Goal: Task Accomplishment & Management: Manage account settings

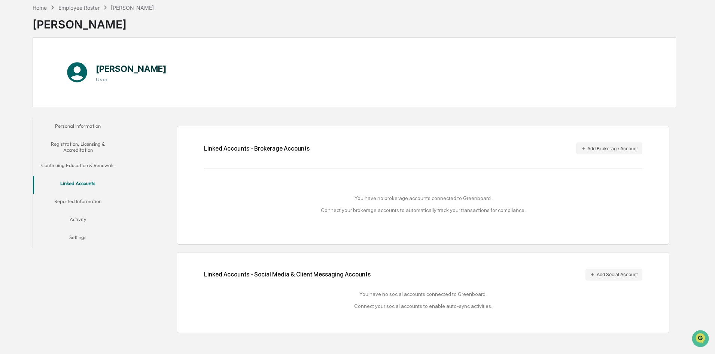
click at [101, 164] on button "Continuing Education & Renewals" at bounding box center [78, 167] width 90 height 18
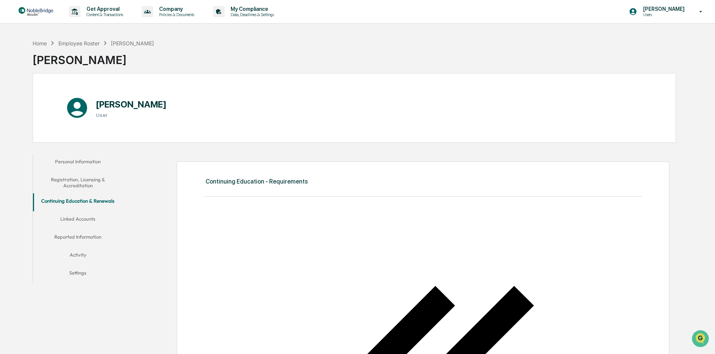
click at [85, 161] on button "Personal Information" at bounding box center [78, 163] width 90 height 18
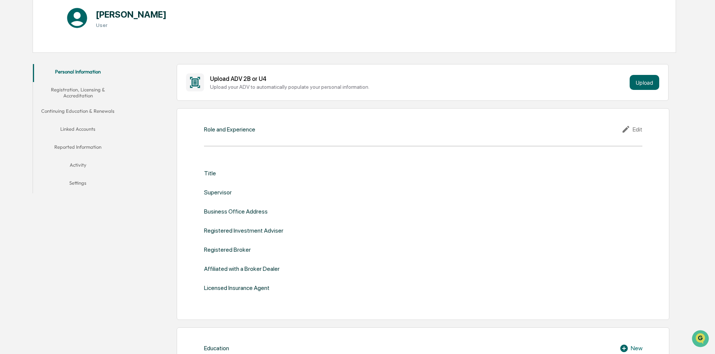
scroll to position [67, 0]
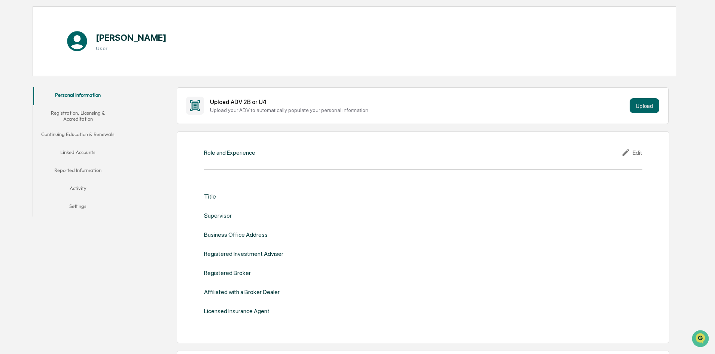
click at [638, 153] on div "Edit" at bounding box center [631, 152] width 21 height 9
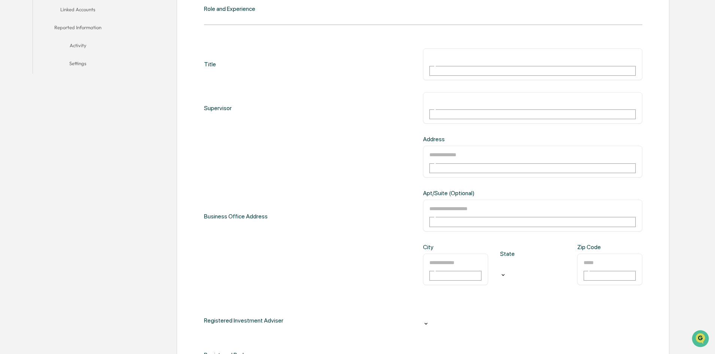
scroll to position [216, 0]
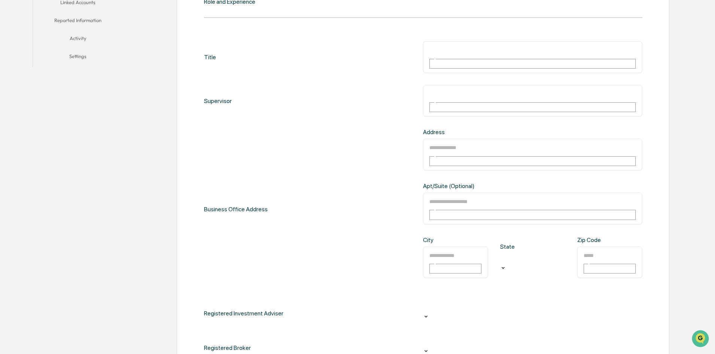
click at [428, 316] on icon at bounding box center [426, 317] width 3 height 2
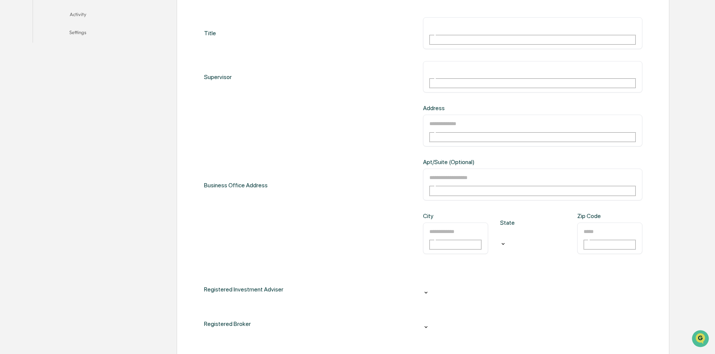
scroll to position [254, 0]
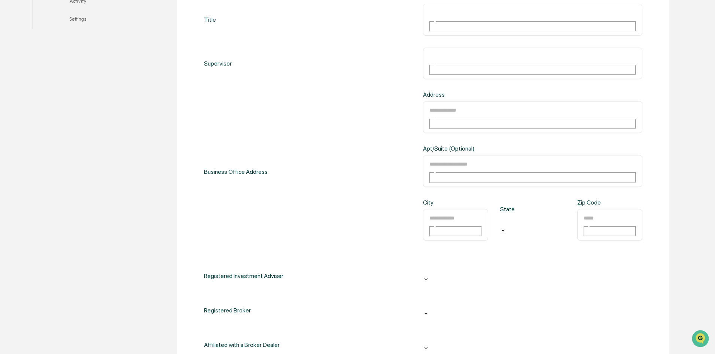
click at [428, 347] on icon at bounding box center [426, 348] width 3 height 2
click at [636, 299] on div at bounding box center [532, 305] width 219 height 12
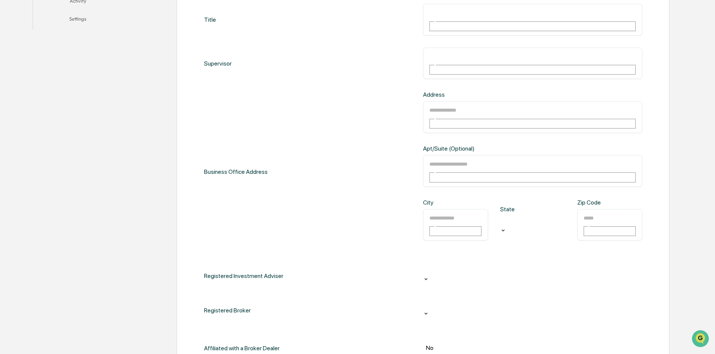
click at [429, 276] on icon at bounding box center [426, 279] width 6 height 6
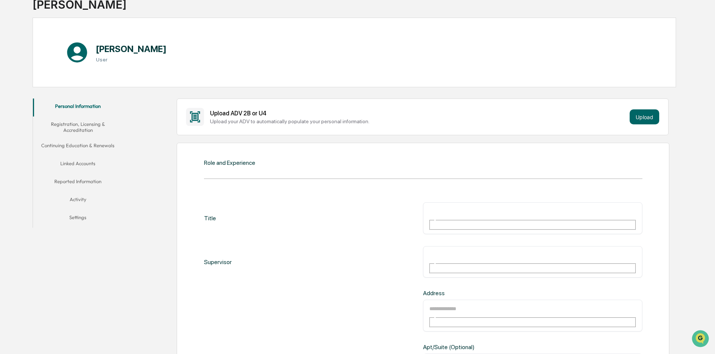
scroll to position [67, 0]
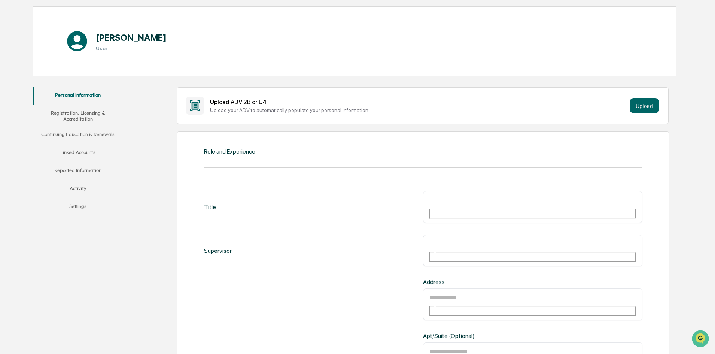
click at [435, 196] on input "text" at bounding box center [456, 200] width 54 height 10
type input "***"
click at [442, 239] on input "text" at bounding box center [456, 244] width 54 height 10
type input "**********"
click at [445, 292] on input "text" at bounding box center [456, 297] width 54 height 10
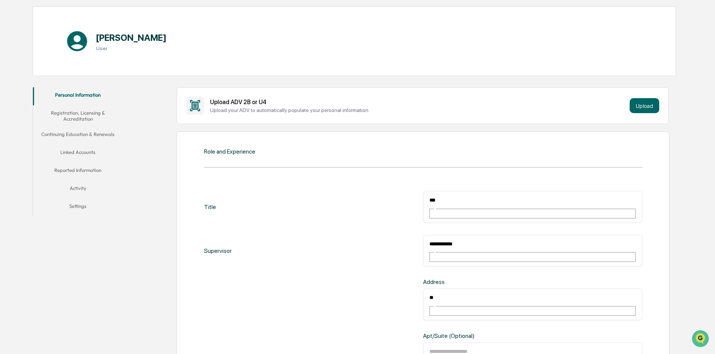
type input "*"
type input "**********"
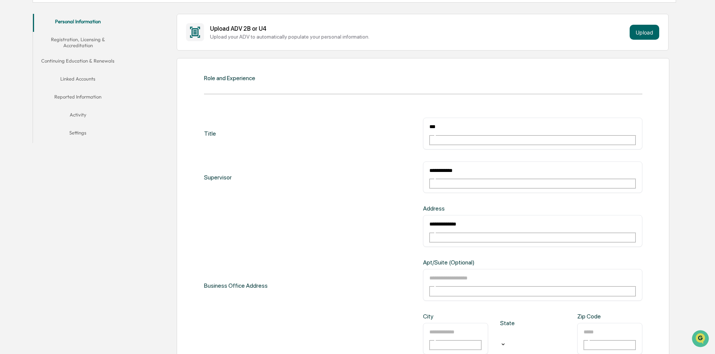
scroll to position [142, 0]
click at [600, 321] on div "​" at bounding box center [609, 337] width 65 height 32
click at [606, 325] on input "text" at bounding box center [610, 330] width 54 height 10
type input "*****"
click at [539, 329] on div at bounding box center [533, 333] width 58 height 9
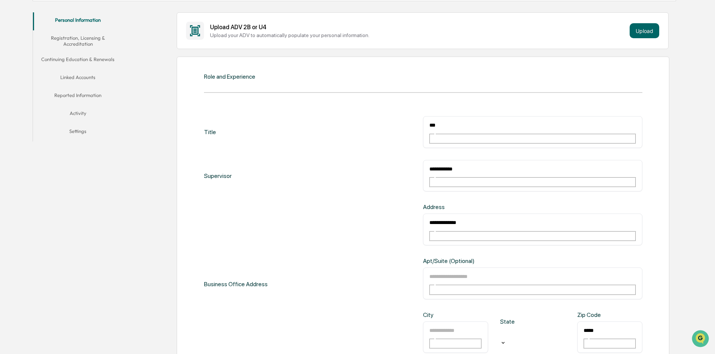
scroll to position [521, 0]
click at [459, 325] on input "text" at bounding box center [456, 330] width 54 height 10
type input "*********"
click at [372, 282] on div "**********" at bounding box center [423, 283] width 438 height 161
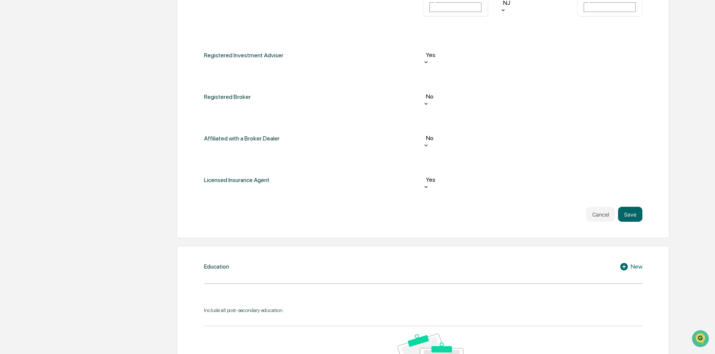
scroll to position [478, 0]
click at [632, 261] on div "New" at bounding box center [631, 265] width 23 height 9
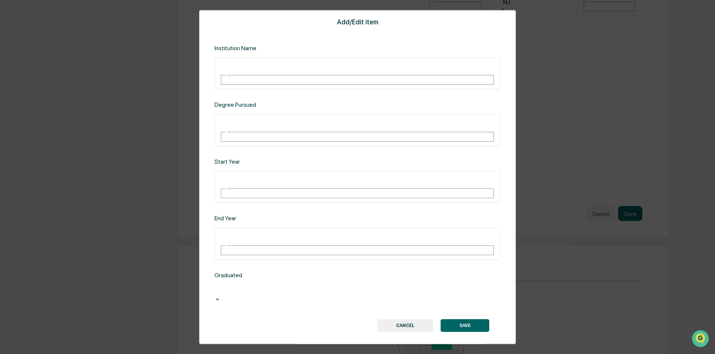
click at [274, 71] on input "text" at bounding box center [247, 66] width 54 height 10
type input "**********"
type input "****"
click at [273, 232] on input "text" at bounding box center [247, 237] width 54 height 10
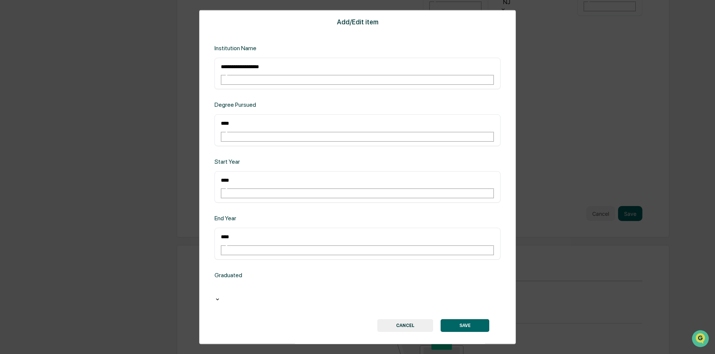
type input "****"
click at [220, 296] on icon at bounding box center [218, 299] width 6 height 6
click at [466, 326] on button "SAVE" at bounding box center [465, 332] width 49 height 13
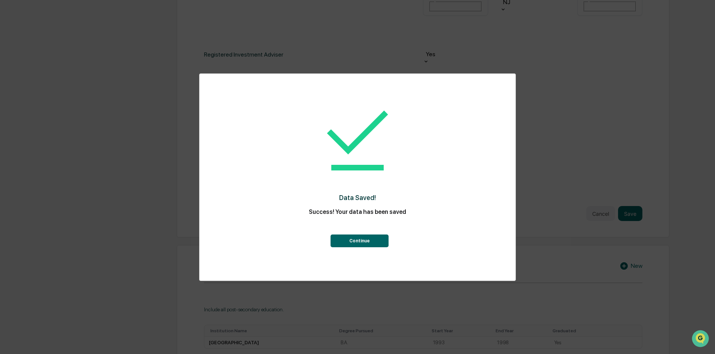
click at [363, 243] on button "Continue" at bounding box center [360, 240] width 58 height 13
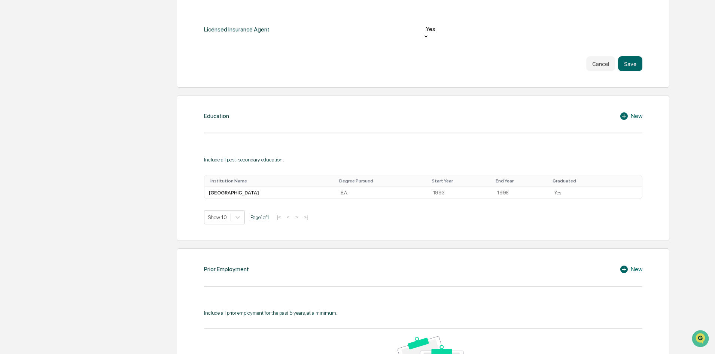
scroll to position [666, 0]
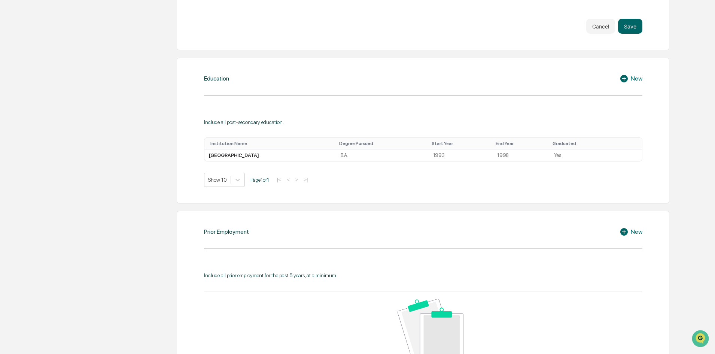
click at [635, 227] on div "New" at bounding box center [631, 231] width 23 height 9
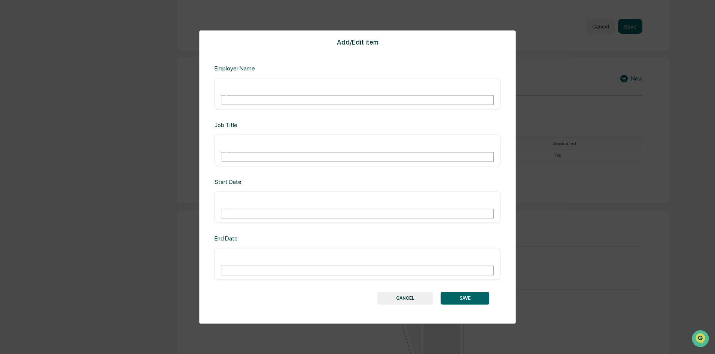
click at [255, 92] on input "text" at bounding box center [247, 87] width 54 height 10
type input "**********"
type input "*********"
click at [242, 252] on input "text" at bounding box center [247, 257] width 54 height 10
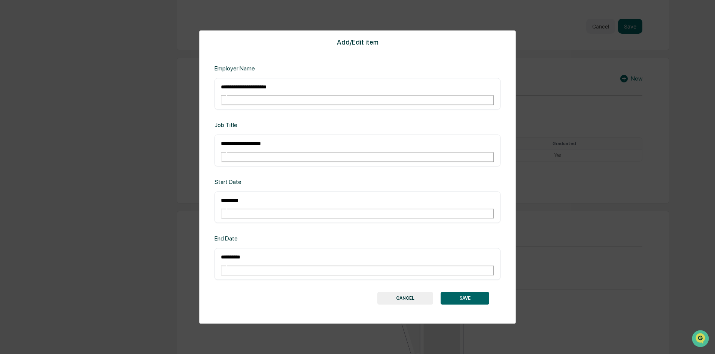
click at [223, 252] on input "**********" at bounding box center [247, 257] width 54 height 10
type input "*********"
click at [467, 292] on button "SAVE" at bounding box center [465, 298] width 49 height 13
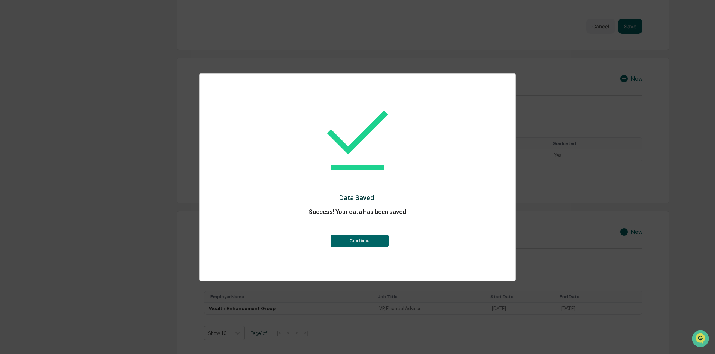
click at [359, 238] on button "Continue" at bounding box center [360, 240] width 58 height 13
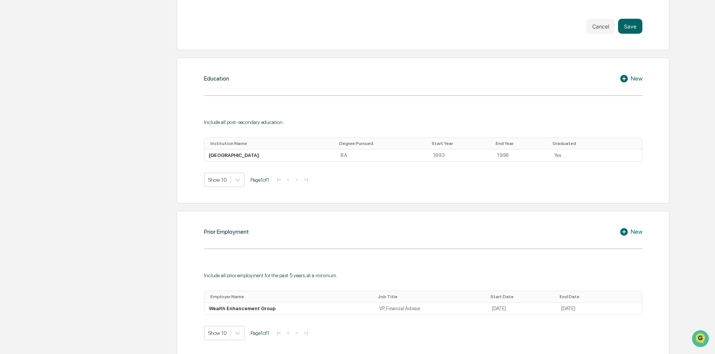
click at [637, 227] on div "New" at bounding box center [631, 231] width 23 height 9
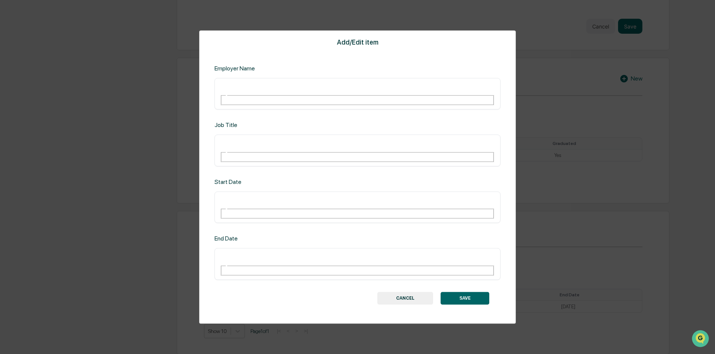
click at [274, 92] on input "text" at bounding box center [247, 87] width 54 height 10
type input "**********"
click at [274, 198] on input "text" at bounding box center [247, 200] width 54 height 10
type input "*********"
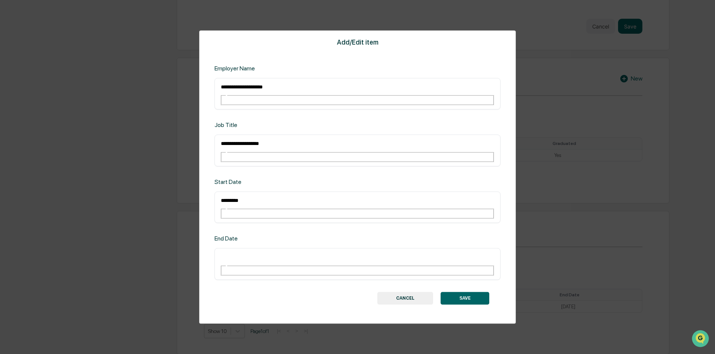
click at [259, 252] on input "text" at bounding box center [247, 257] width 54 height 10
type input "**********"
click at [466, 292] on button "SAVE" at bounding box center [465, 298] width 49 height 13
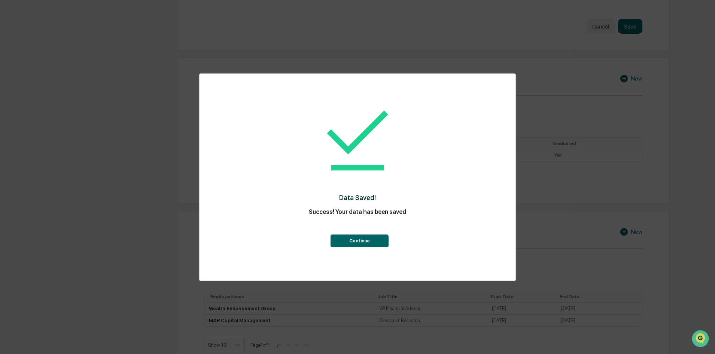
click at [366, 243] on button "Continue" at bounding box center [360, 240] width 58 height 13
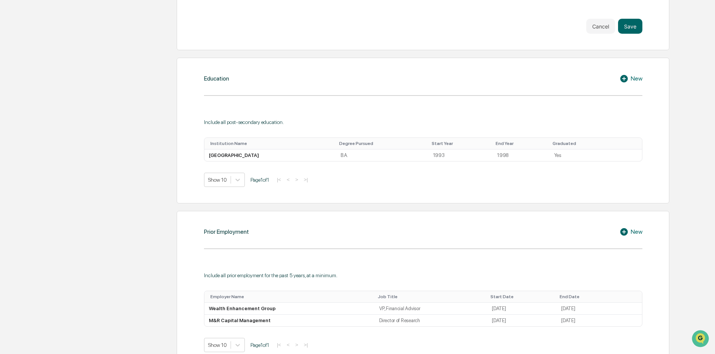
click at [638, 227] on div "New" at bounding box center [631, 231] width 23 height 9
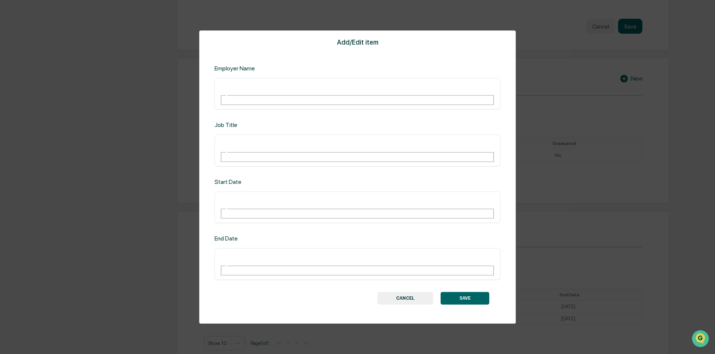
click at [260, 92] on input "text" at bounding box center [247, 87] width 54 height 10
type input "**********"
click at [241, 198] on input "text" at bounding box center [247, 200] width 54 height 10
type input "*********"
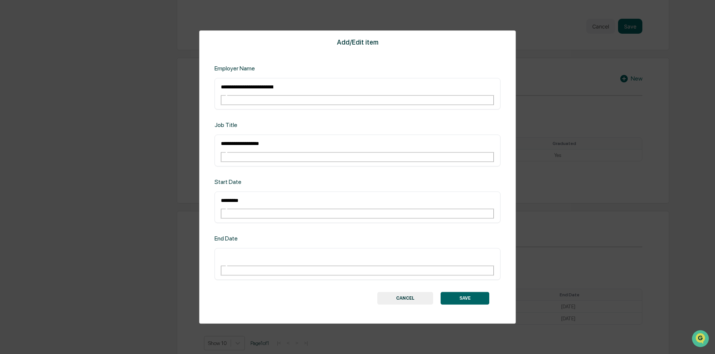
click at [240, 252] on input "text" at bounding box center [247, 257] width 54 height 10
type input "**********"
click at [464, 292] on button "SAVE" at bounding box center [465, 298] width 49 height 13
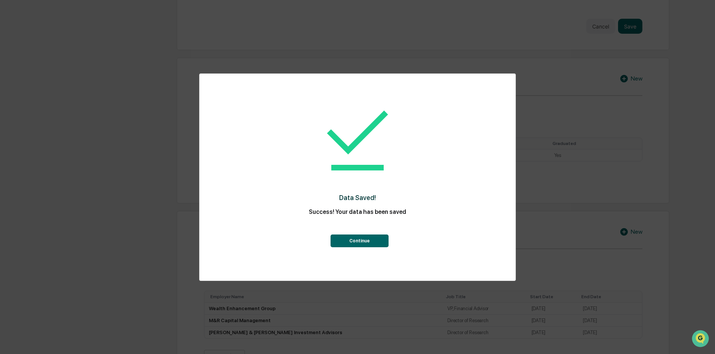
click at [360, 240] on button "Continue" at bounding box center [360, 240] width 58 height 13
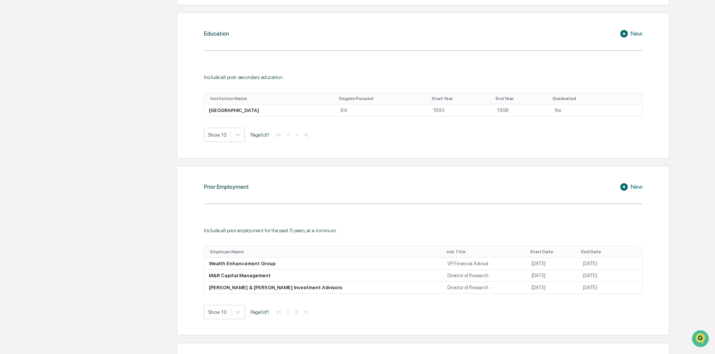
scroll to position [712, 0]
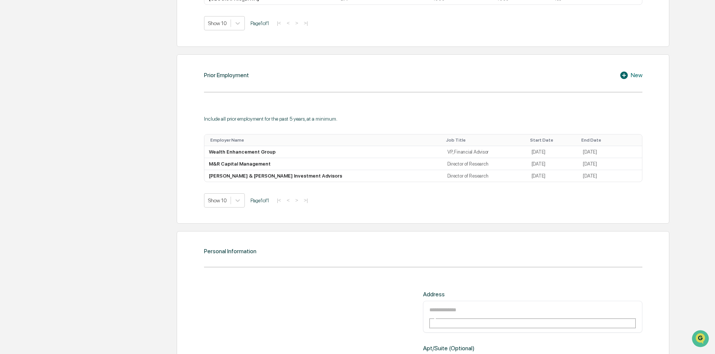
scroll to position [824, 0]
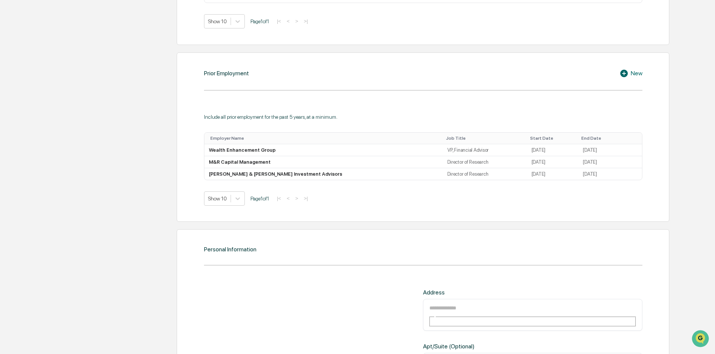
click at [477, 303] on input "text" at bounding box center [456, 308] width 54 height 10
type input "**********"
type input "**"
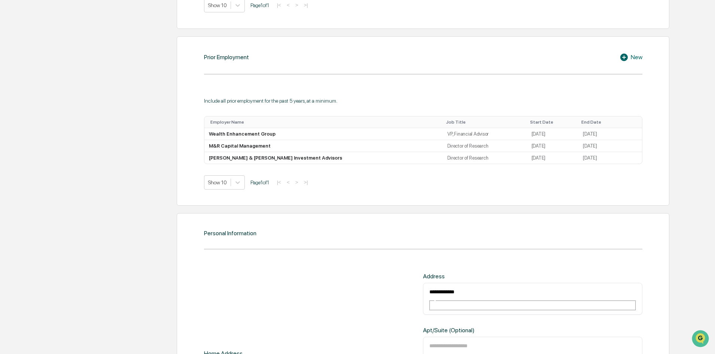
scroll to position [848, 0]
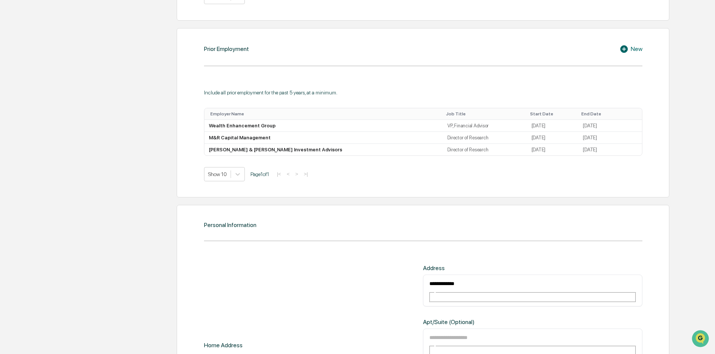
type input "*****"
type input "**********"
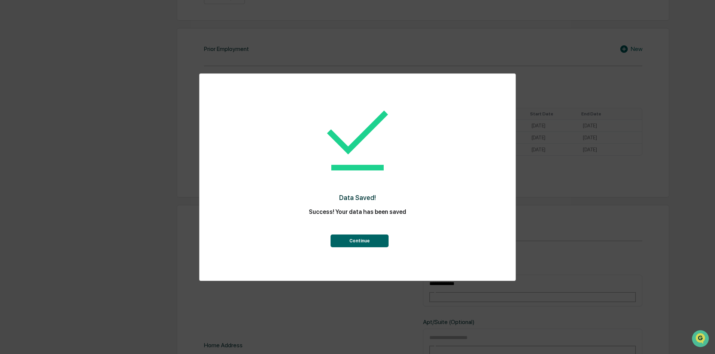
click at [360, 244] on button "Continue" at bounding box center [360, 240] width 58 height 13
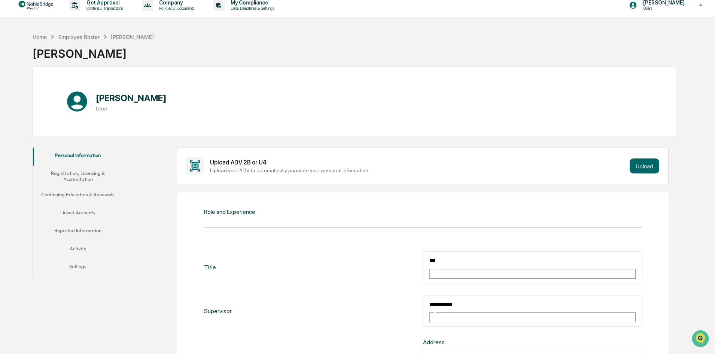
scroll to position [0, 0]
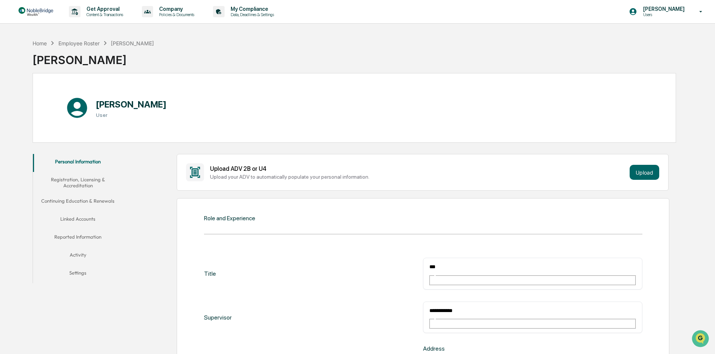
click at [80, 183] on button "Registration, Licensing & Accreditation" at bounding box center [78, 182] width 90 height 21
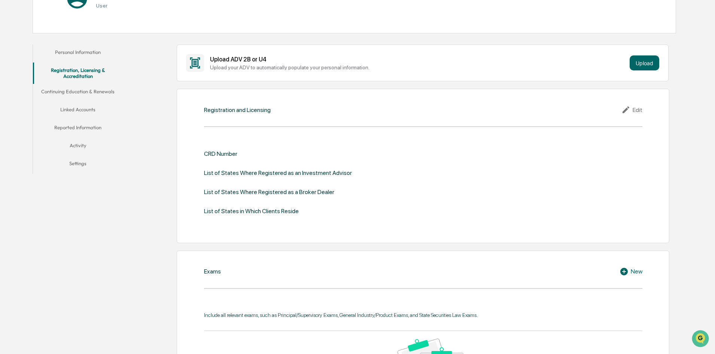
scroll to position [112, 0]
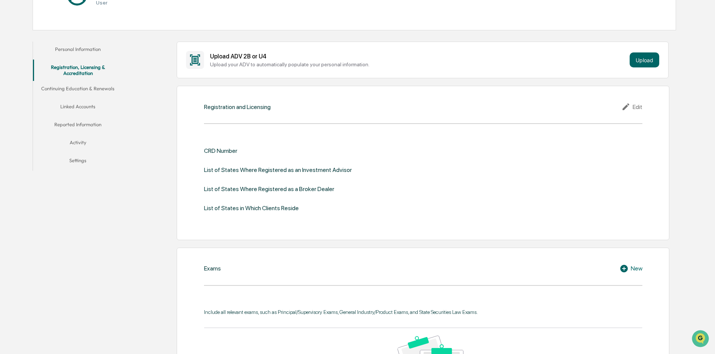
click at [635, 107] on div "Edit" at bounding box center [631, 106] width 21 height 9
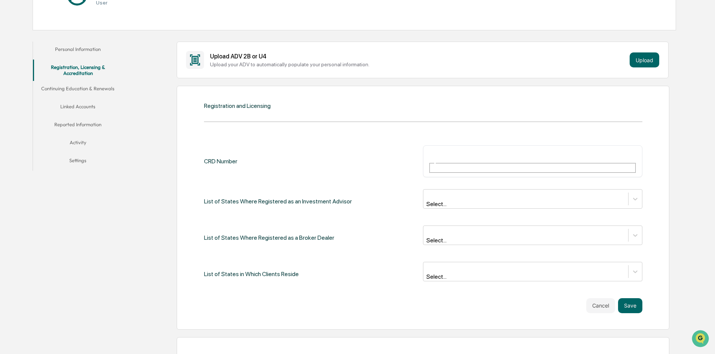
click at [473, 152] on input "text" at bounding box center [456, 154] width 54 height 10
type input "*******"
click at [631, 192] on div at bounding box center [635, 198] width 13 height 13
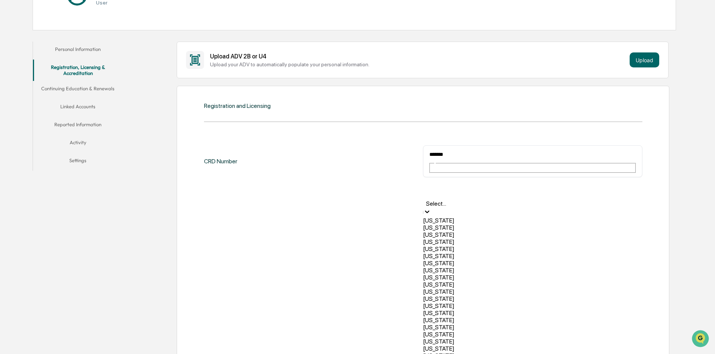
scroll to position [337, 0]
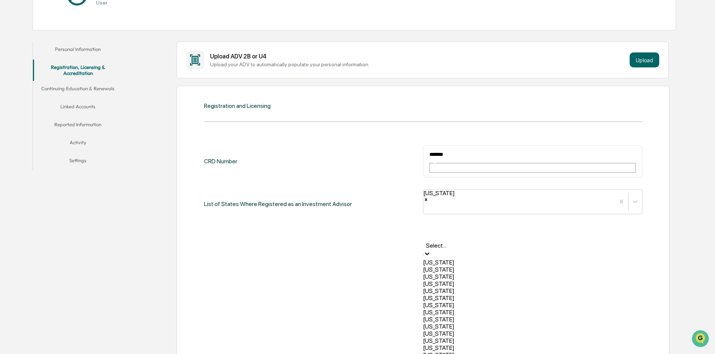
click at [431, 250] on icon at bounding box center [426, 253] width 7 height 7
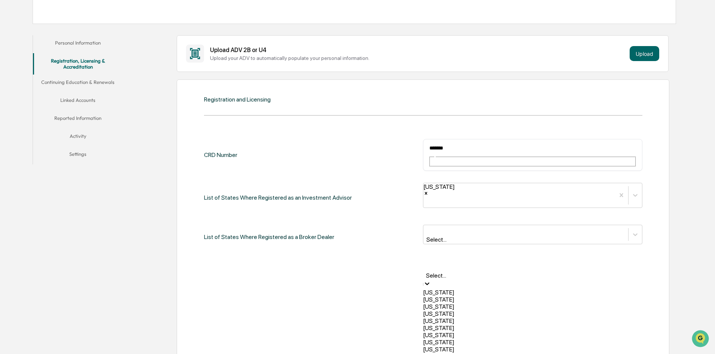
click at [431, 280] on div at bounding box center [426, 284] width 7 height 9
click at [514, 346] on div "Florida" at bounding box center [532, 349] width 219 height 7
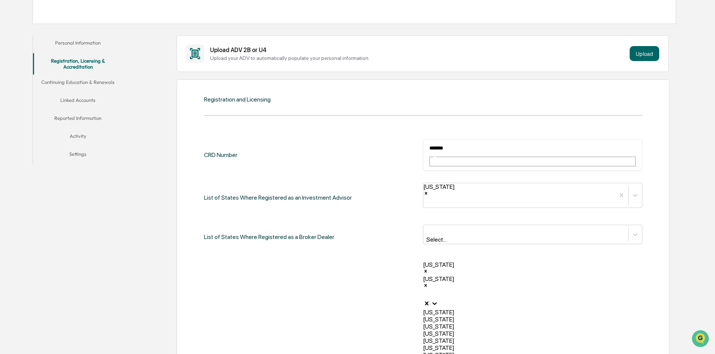
scroll to position [337, 0]
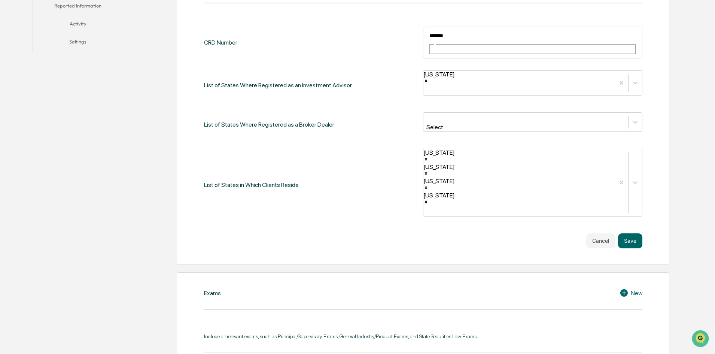
scroll to position [268, 0]
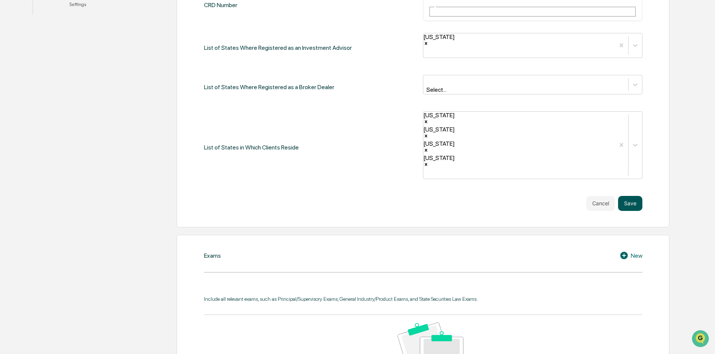
click at [634, 196] on button "Save" at bounding box center [630, 203] width 24 height 15
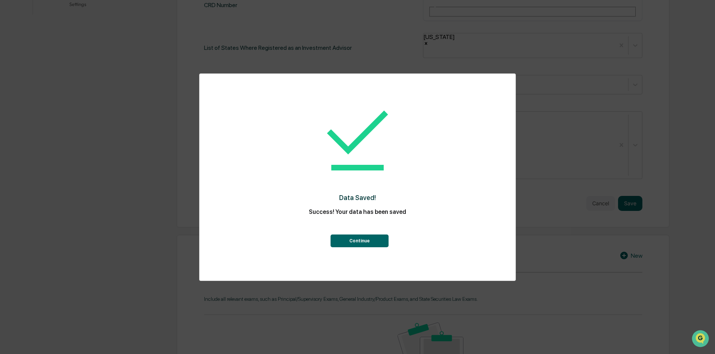
click at [360, 242] on button "Continue" at bounding box center [360, 240] width 58 height 13
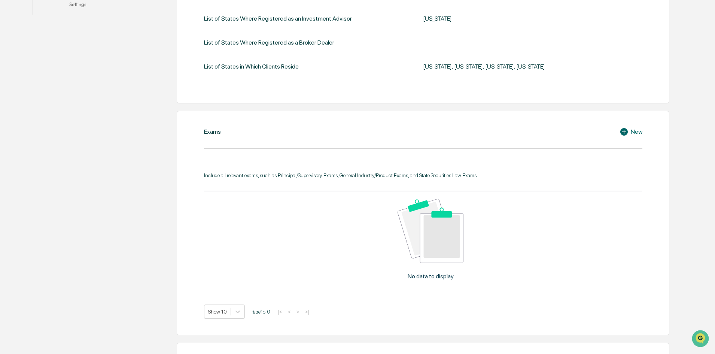
click at [636, 132] on div "New" at bounding box center [631, 131] width 23 height 9
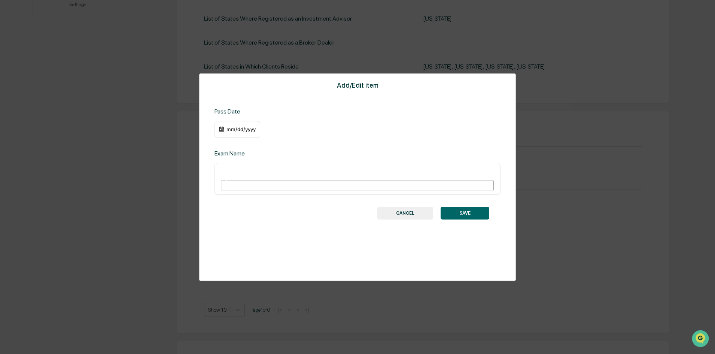
click at [241, 170] on input "text" at bounding box center [247, 172] width 54 height 10
type input "***"
click at [233, 126] on div "mm/dd/yyyy" at bounding box center [238, 129] width 46 height 17
click at [238, 129] on div "mm/dd/yyyy" at bounding box center [241, 129] width 30 height 6
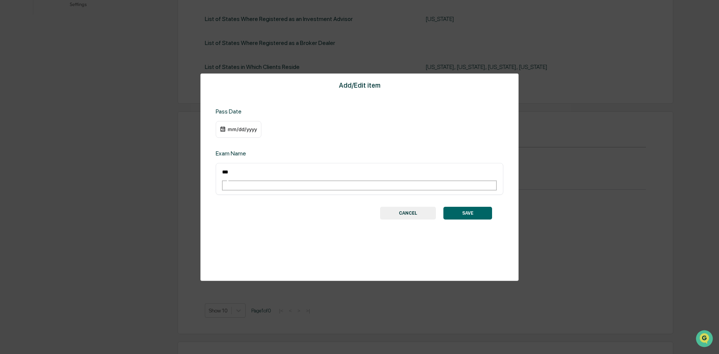
click at [234, 130] on div at bounding box center [359, 177] width 719 height 354
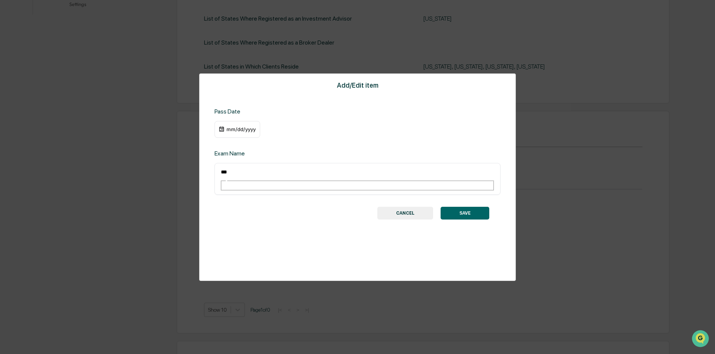
click at [232, 128] on div "mm/dd/yyyy" at bounding box center [241, 129] width 30 height 6
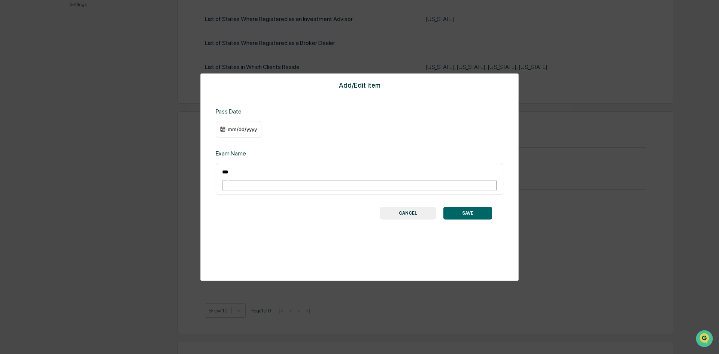
click at [232, 128] on div at bounding box center [359, 177] width 719 height 354
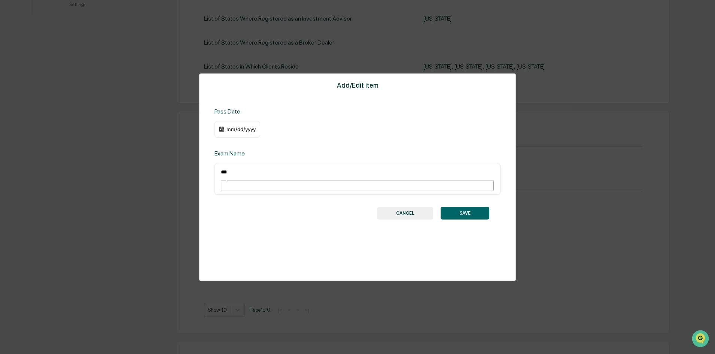
click at [232, 128] on div at bounding box center [357, 177] width 715 height 354
click at [252, 128] on div "mm/dd/yyyy" at bounding box center [241, 129] width 30 height 6
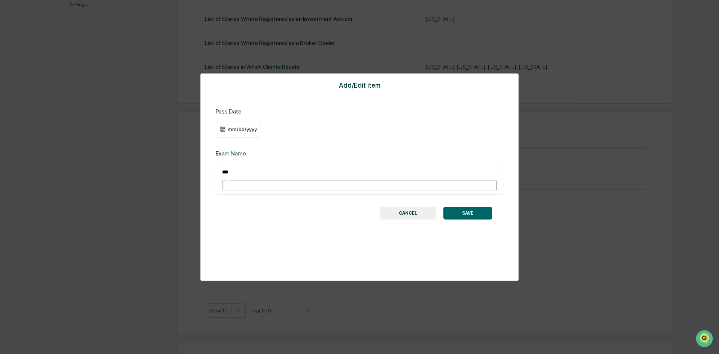
click at [254, 128] on div at bounding box center [359, 177] width 719 height 354
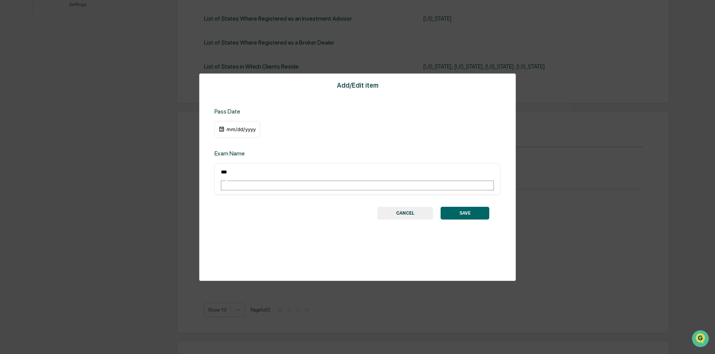
click at [223, 128] on img at bounding box center [222, 129] width 6 height 6
click at [399, 207] on button "CANCEL" at bounding box center [405, 213] width 56 height 13
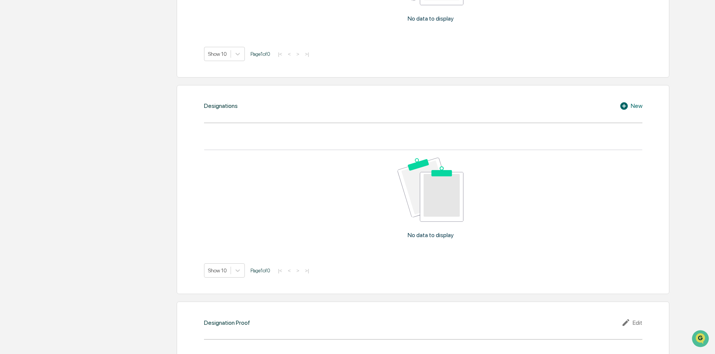
scroll to position [530, 0]
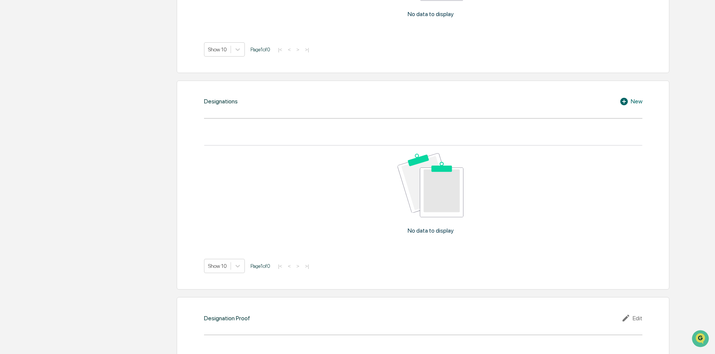
click at [636, 102] on div "New" at bounding box center [631, 101] width 23 height 9
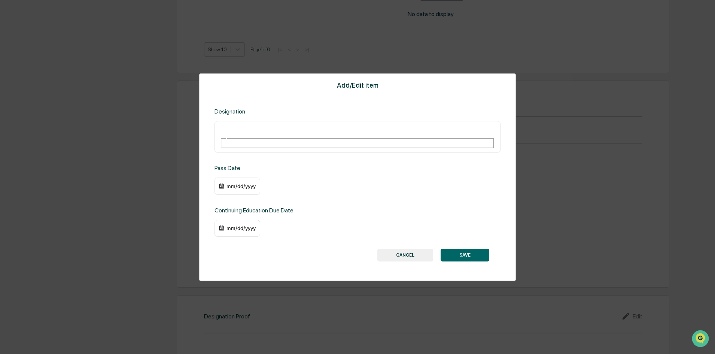
click at [274, 128] on input "text" at bounding box center [247, 130] width 54 height 10
type input "***"
click at [240, 183] on div "mm/dd/yyyy" at bounding box center [241, 186] width 30 height 6
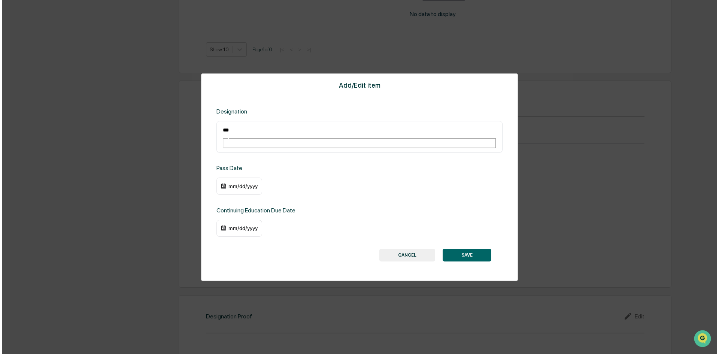
scroll to position [531, 0]
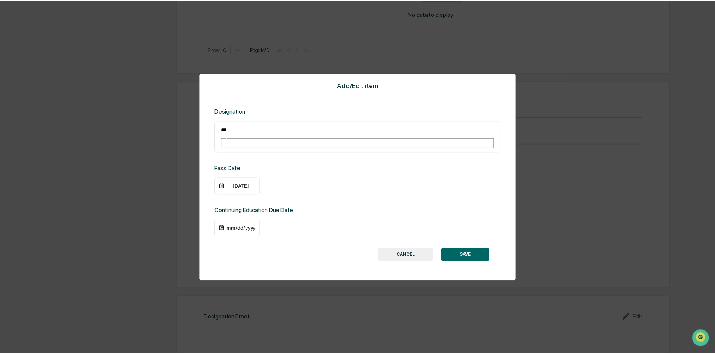
scroll to position [530, 0]
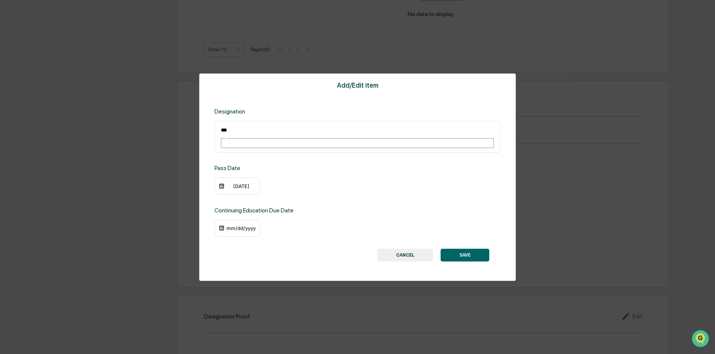
click at [238, 183] on div "10/01/2001" at bounding box center [241, 186] width 30 height 6
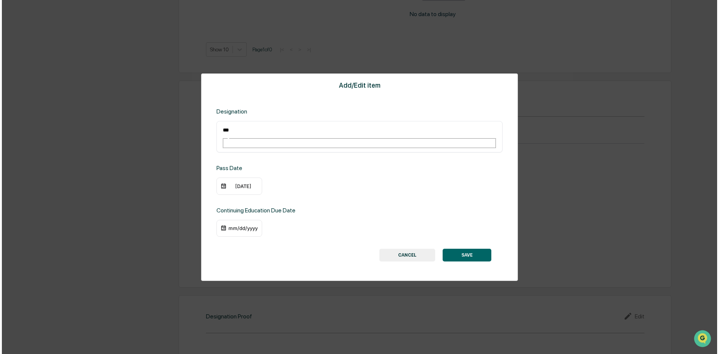
scroll to position [531, 0]
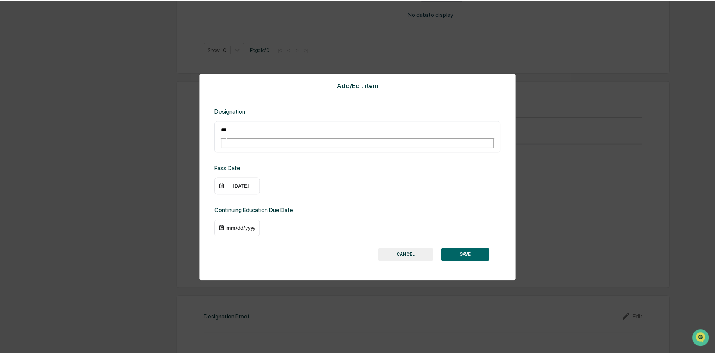
scroll to position [530, 0]
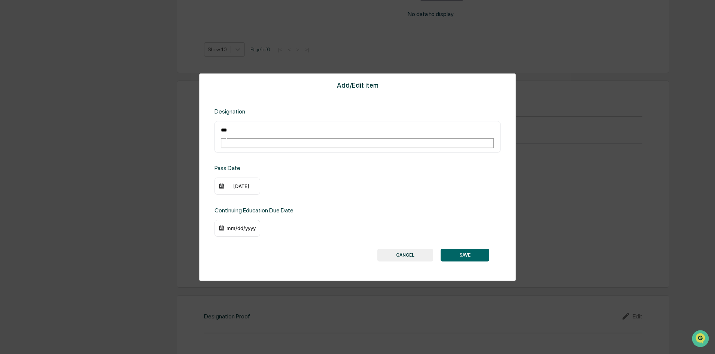
click at [463, 249] on button "SAVE" at bounding box center [465, 255] width 49 height 13
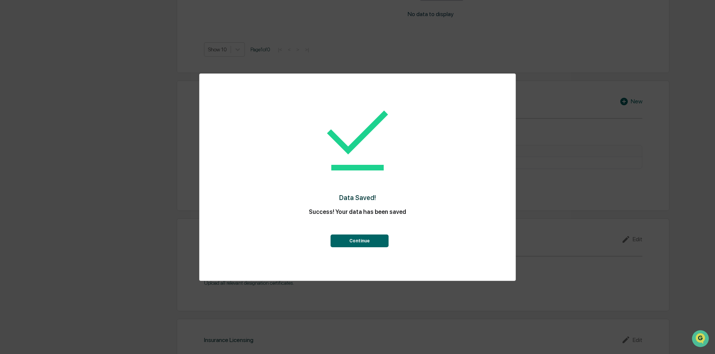
click at [358, 238] on button "Continue" at bounding box center [360, 240] width 58 height 13
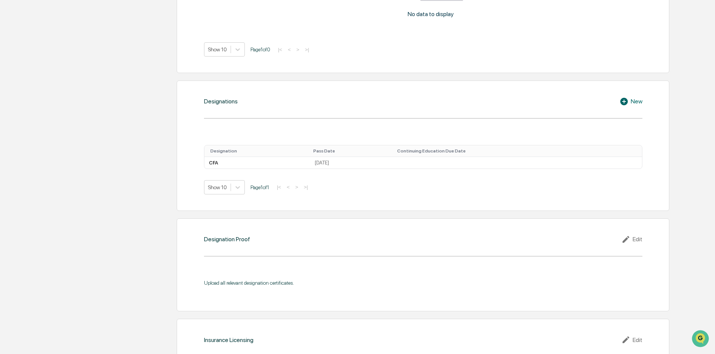
click at [632, 102] on div "New" at bounding box center [631, 101] width 23 height 9
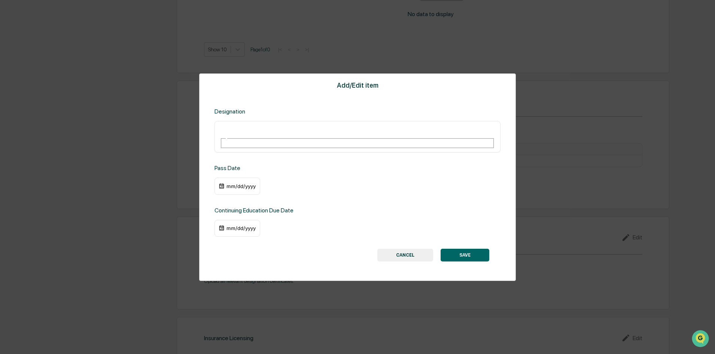
click at [274, 132] on input "text" at bounding box center [247, 130] width 54 height 10
type input "***"
click at [242, 183] on div "mm/dd/yyyy" at bounding box center [241, 186] width 30 height 6
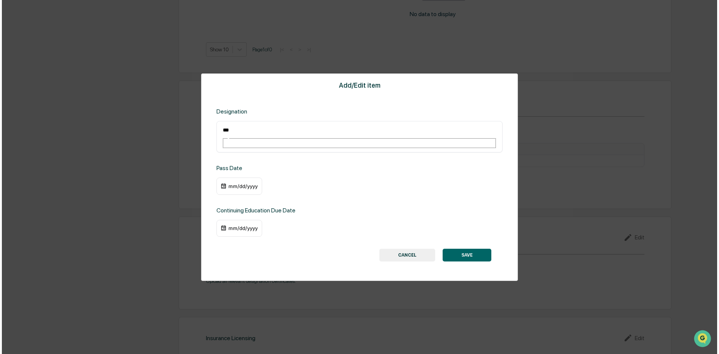
scroll to position [531, 0]
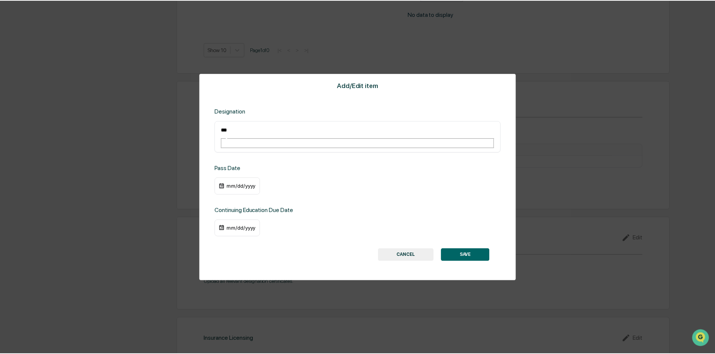
scroll to position [530, 0]
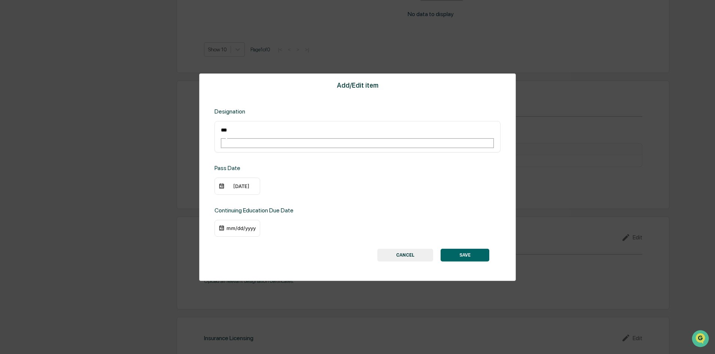
click at [233, 183] on div "10/01/2024" at bounding box center [241, 186] width 30 height 6
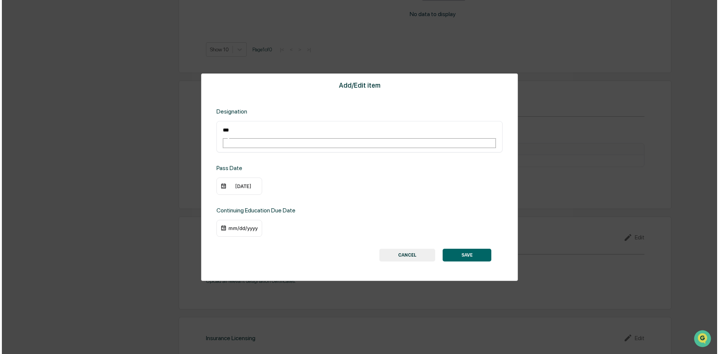
scroll to position [531, 0]
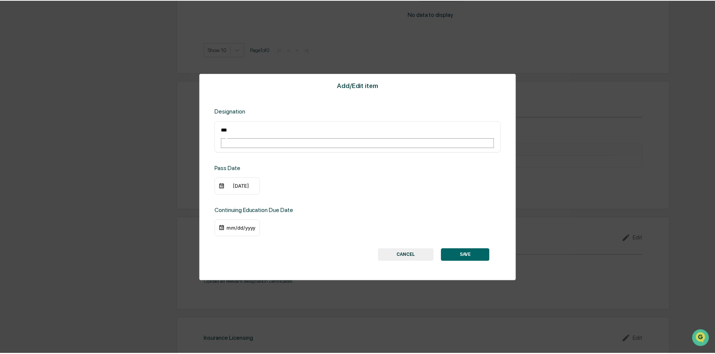
scroll to position [530, 0]
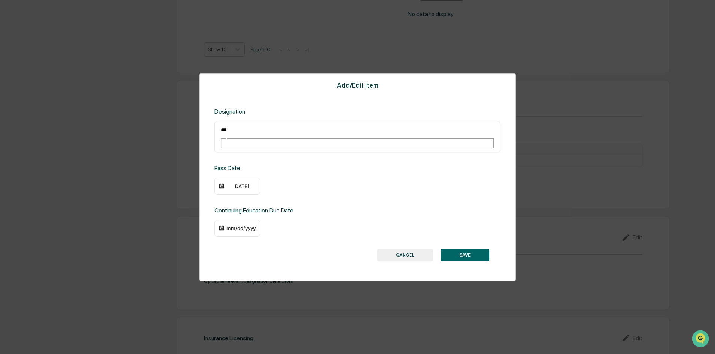
click at [241, 225] on div "mm/dd/yyyy" at bounding box center [241, 228] width 30 height 6
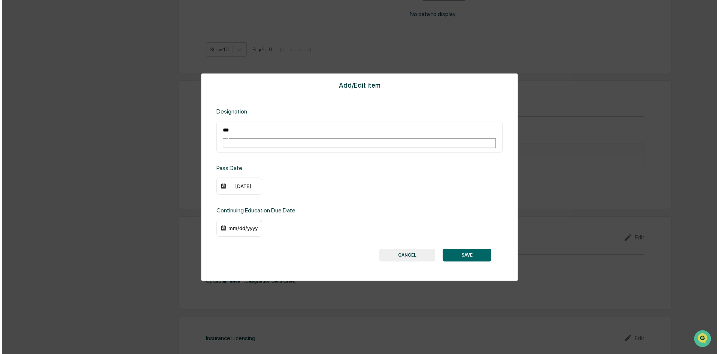
scroll to position [531, 0]
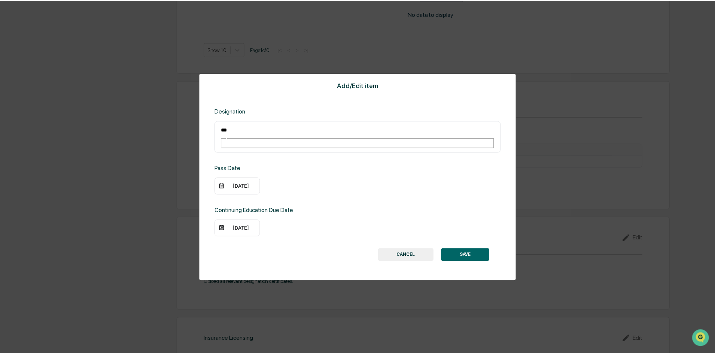
scroll to position [530, 0]
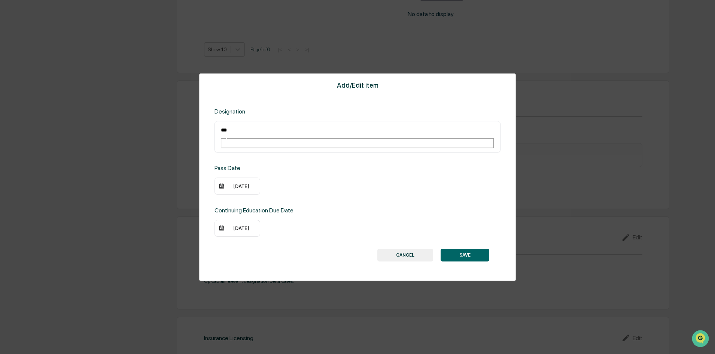
click at [234, 225] on div "10/01/2026" at bounding box center [241, 228] width 30 height 6
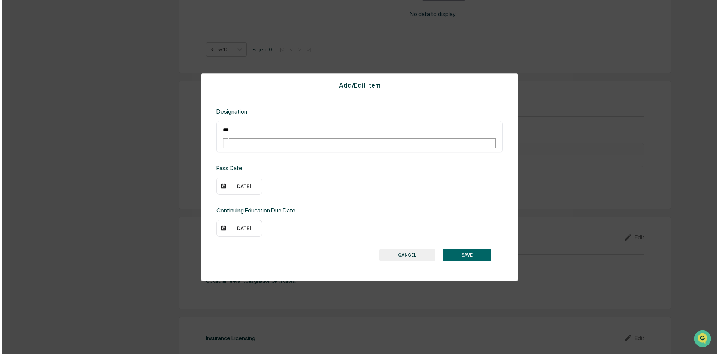
scroll to position [531, 0]
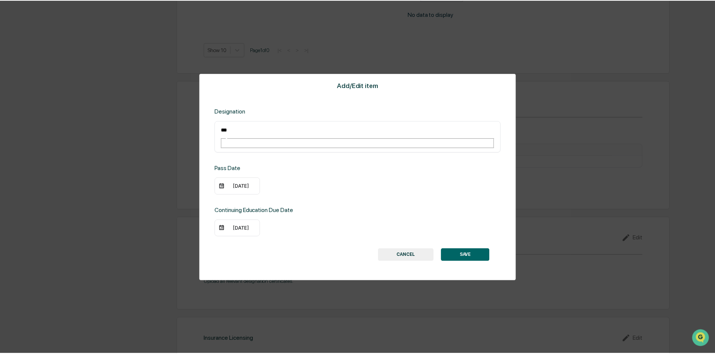
scroll to position [530, 0]
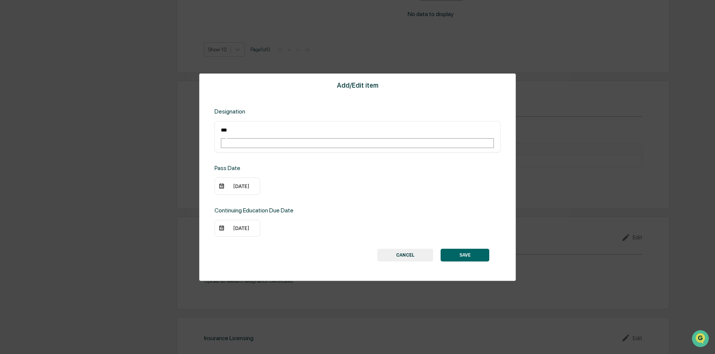
click at [467, 249] on button "SAVE" at bounding box center [465, 255] width 49 height 13
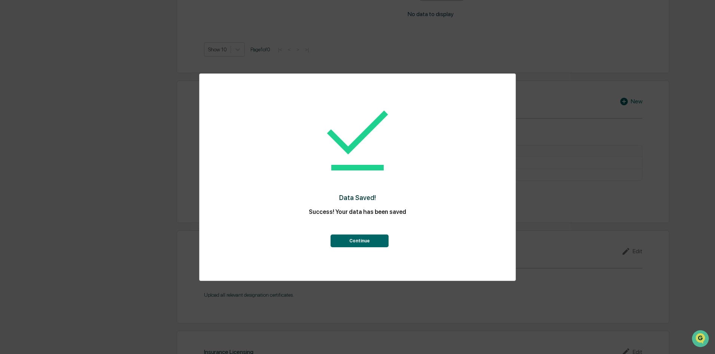
click at [365, 240] on button "Continue" at bounding box center [360, 240] width 58 height 13
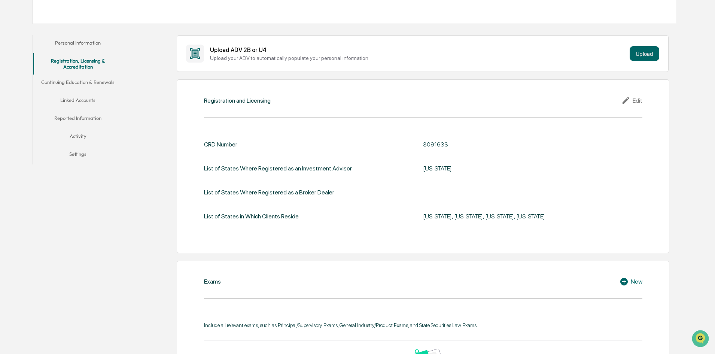
scroll to position [0, 0]
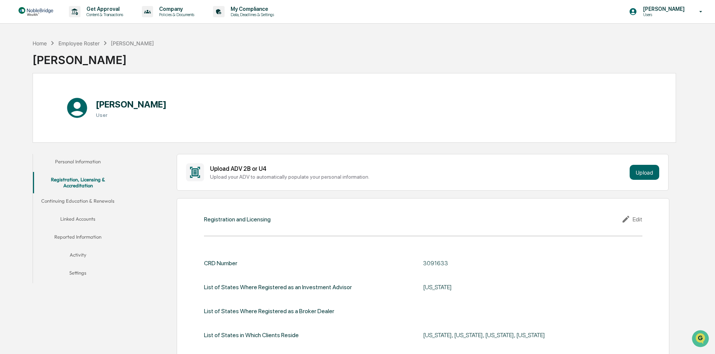
click at [93, 201] on button "Continuing Education & Renewals" at bounding box center [78, 202] width 90 height 18
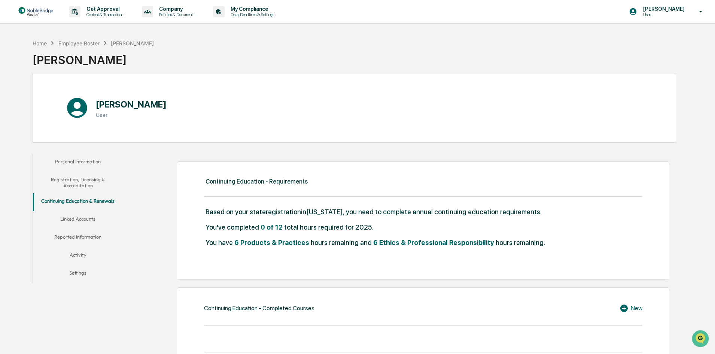
click at [88, 219] on button "Linked Accounts" at bounding box center [78, 220] width 90 height 18
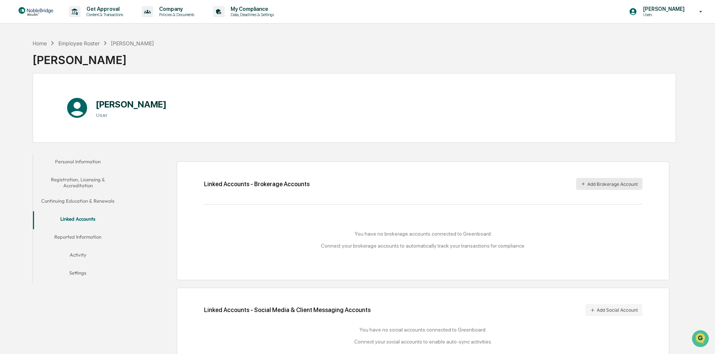
click at [602, 185] on button "Add Brokerage Account" at bounding box center [609, 184] width 66 height 12
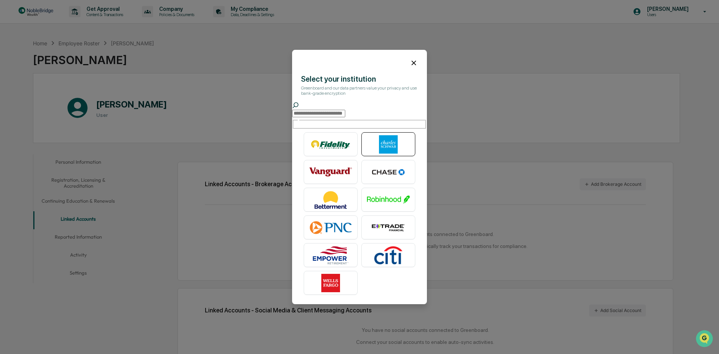
click at [386, 142] on img at bounding box center [388, 144] width 43 height 19
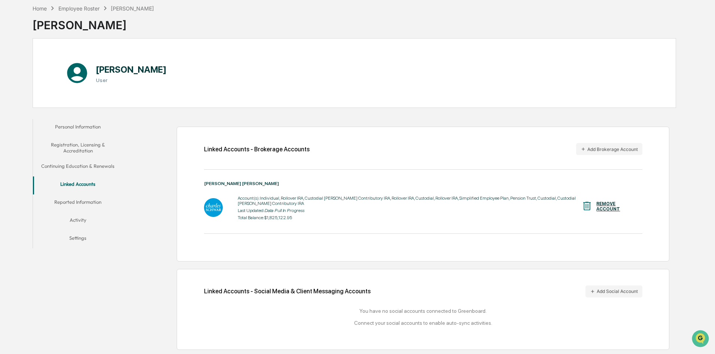
scroll to position [36, 0]
click at [619, 289] on button "Add Social Account" at bounding box center [613, 291] width 57 height 12
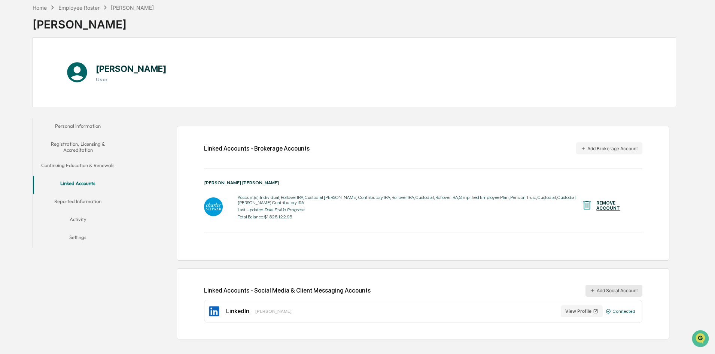
click at [611, 290] on button "Add Social Account" at bounding box center [613, 291] width 57 height 12
click at [83, 202] on button "Reported Information" at bounding box center [78, 203] width 90 height 18
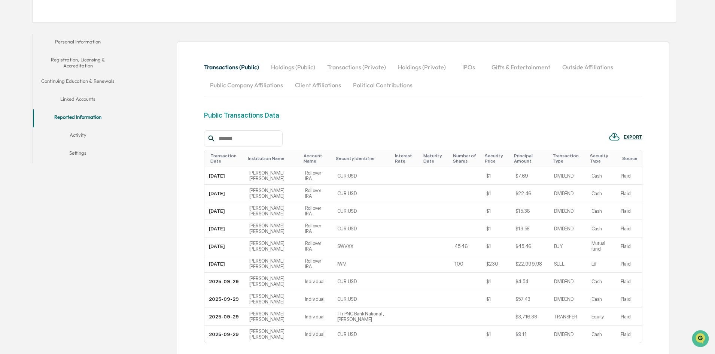
scroll to position [49, 0]
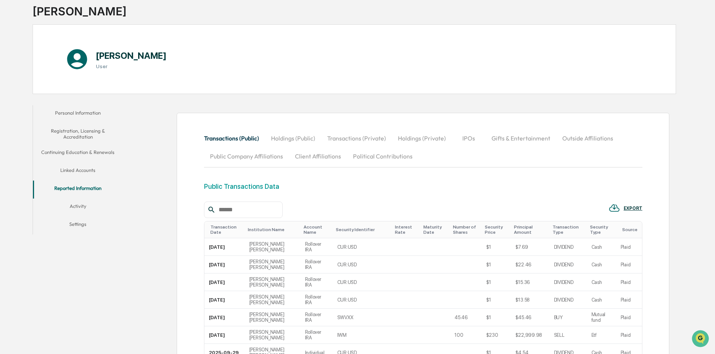
click at [81, 206] on button "Activity" at bounding box center [78, 207] width 90 height 18
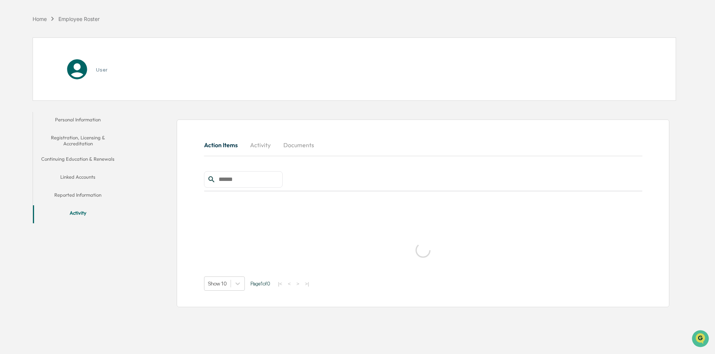
scroll to position [36, 0]
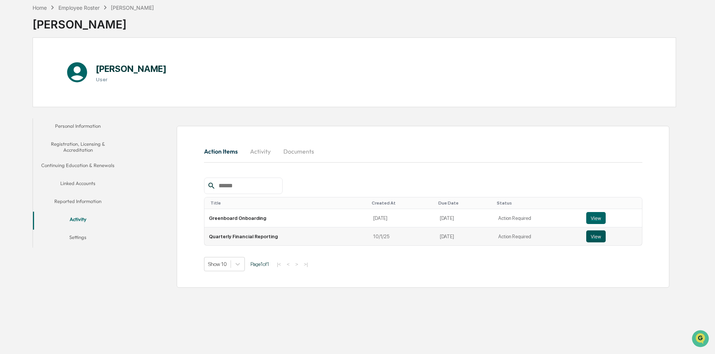
click at [589, 238] on button "View" at bounding box center [595, 236] width 19 height 12
click at [80, 237] on button "Settings" at bounding box center [78, 238] width 90 height 18
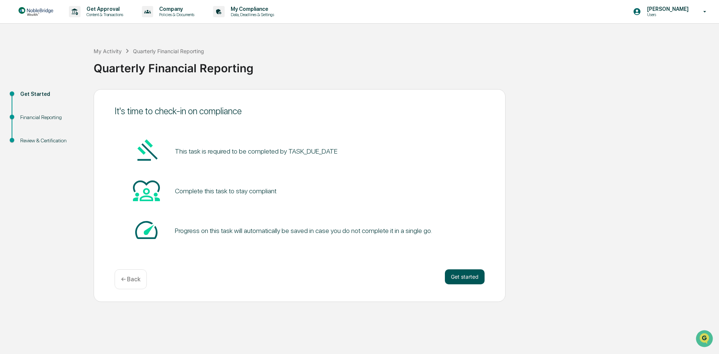
click at [468, 280] on button "Get started" at bounding box center [465, 276] width 40 height 15
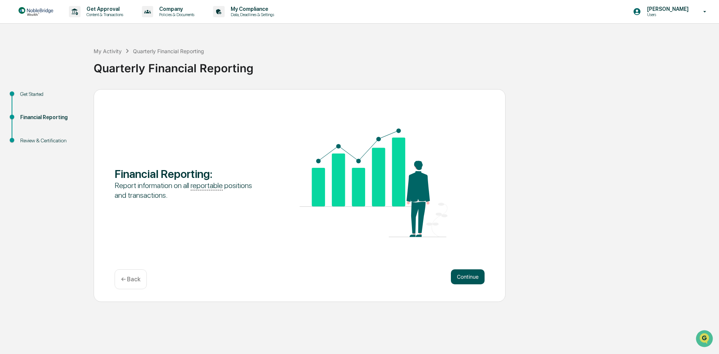
click at [469, 278] on button "Continue" at bounding box center [468, 276] width 34 height 15
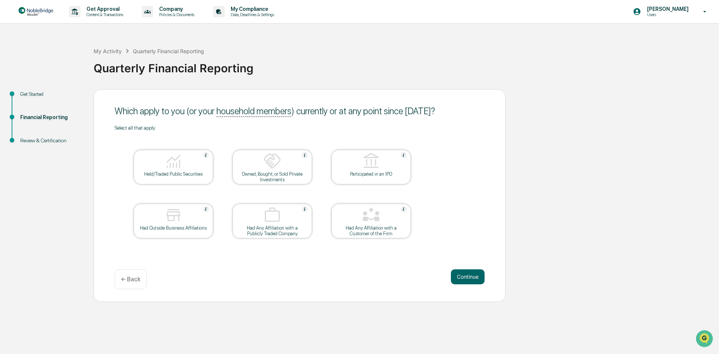
click at [171, 163] on img at bounding box center [173, 161] width 18 height 18
click at [461, 274] on button "Continue" at bounding box center [468, 276] width 34 height 15
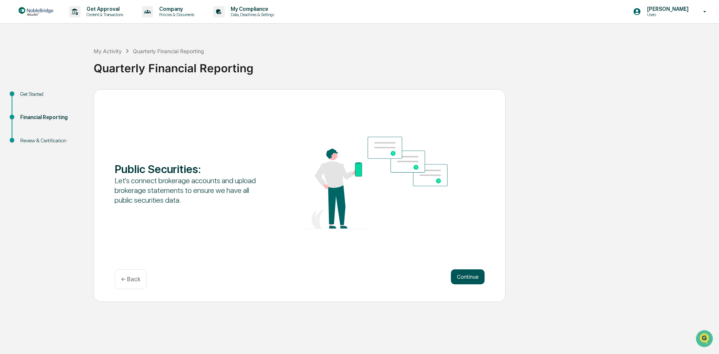
click at [465, 281] on button "Continue" at bounding box center [468, 276] width 34 height 15
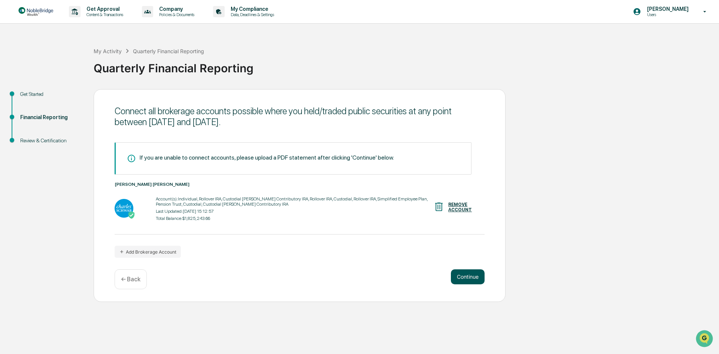
click at [467, 277] on button "Continue" at bounding box center [468, 276] width 34 height 15
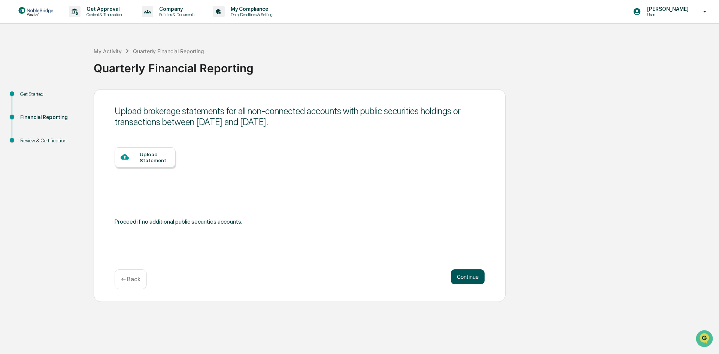
click at [461, 278] on button "Continue" at bounding box center [468, 276] width 34 height 15
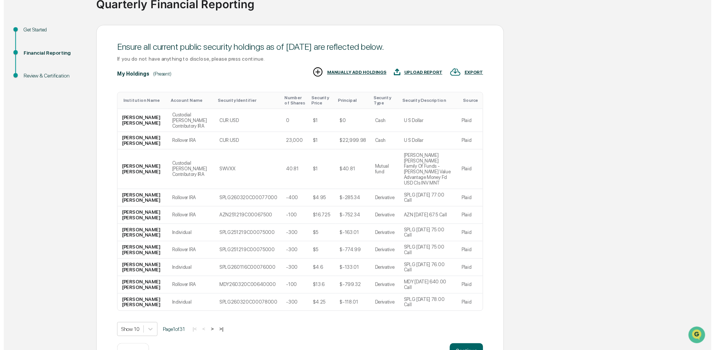
scroll to position [67, 0]
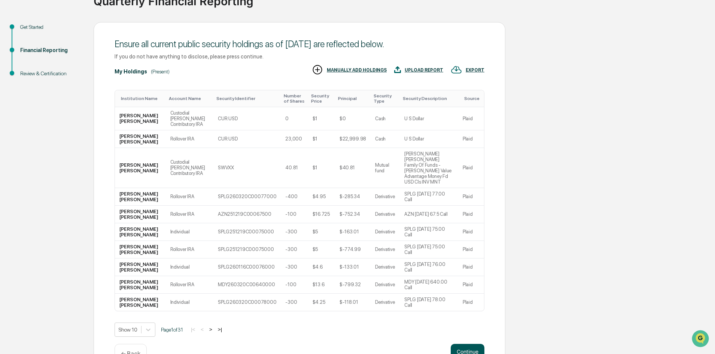
click at [466, 344] on button "Continue" at bounding box center [468, 351] width 34 height 15
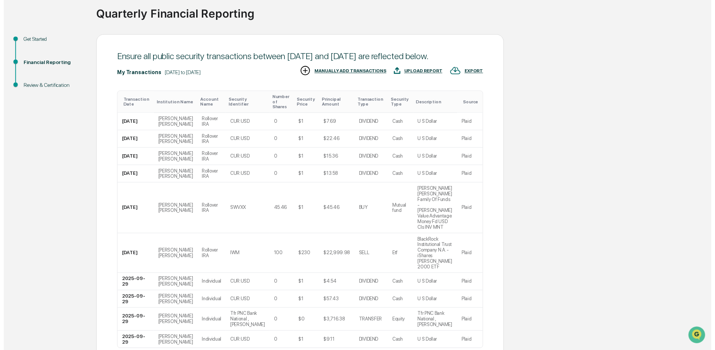
scroll to position [84, 0]
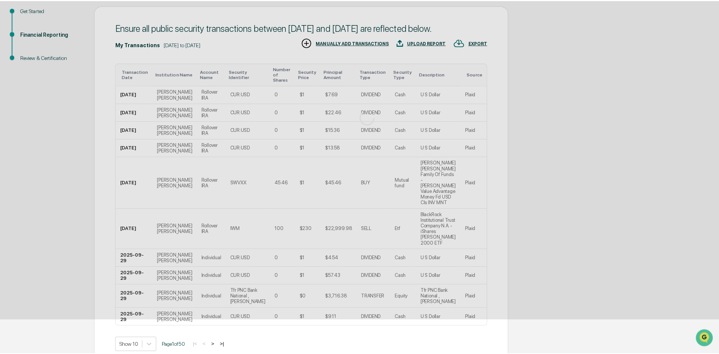
scroll to position [0, 0]
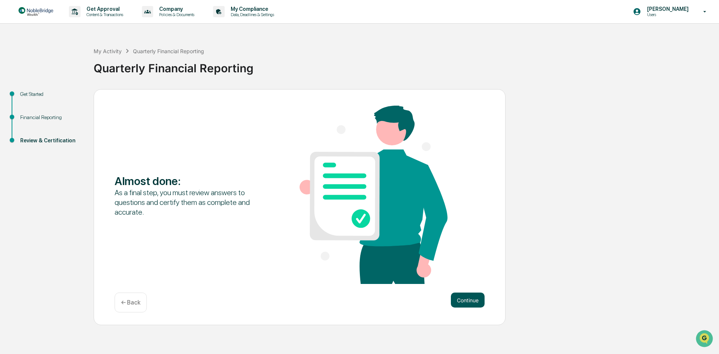
click at [463, 298] on button "Continue" at bounding box center [468, 299] width 34 height 15
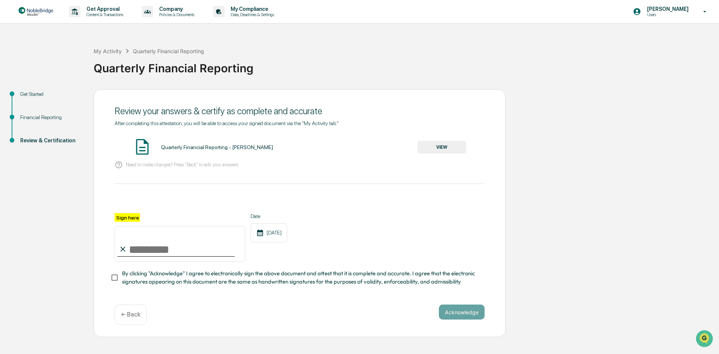
click at [445, 148] on button "VIEW" at bounding box center [441, 147] width 49 height 13
